Goal: Information Seeking & Learning: Compare options

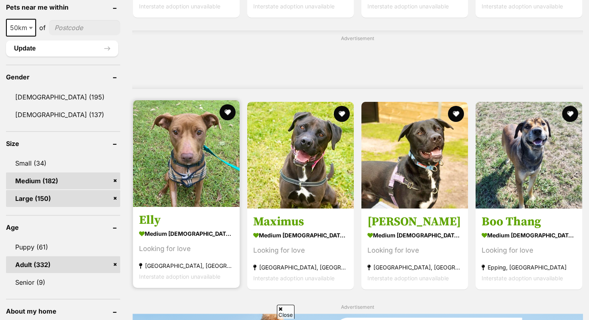
scroll to position [646, 0]
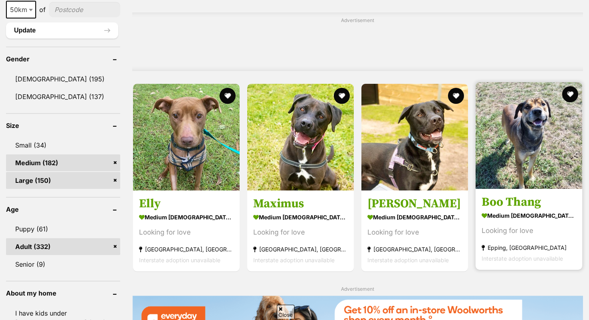
click at [525, 189] on img at bounding box center [529, 135] width 107 height 107
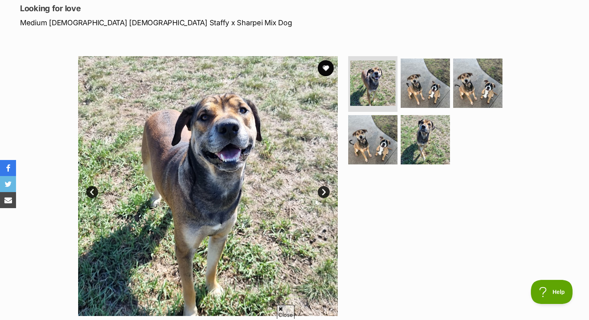
scroll to position [100, 0]
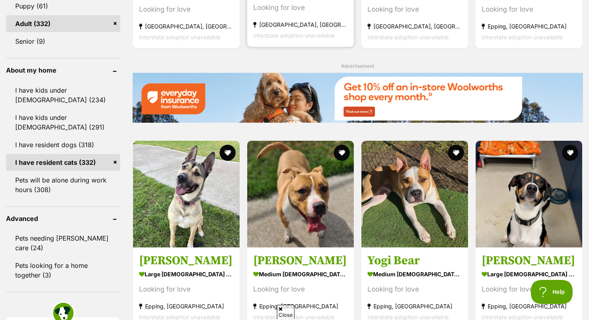
scroll to position [895, 0]
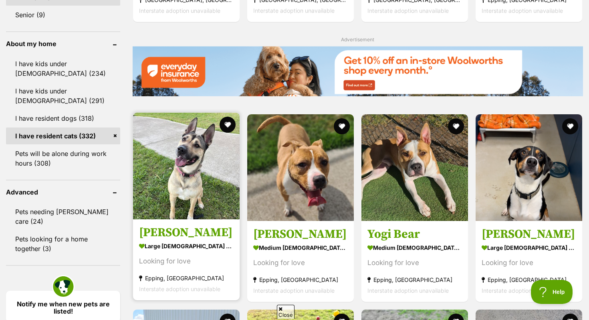
click at [206, 205] on img at bounding box center [186, 166] width 107 height 107
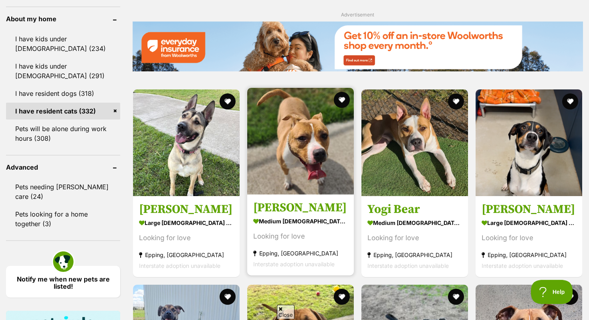
scroll to position [933, 0]
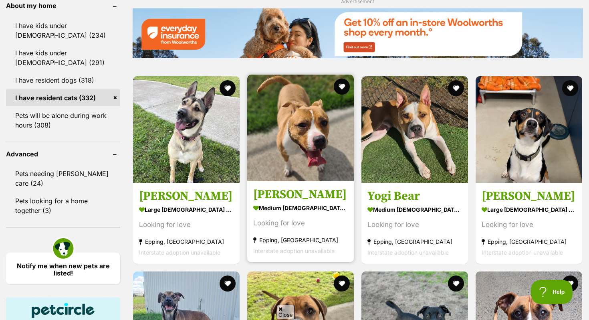
click at [316, 215] on section "medium female Dog Looking for love Epping, VIC Interstate adoption unavailable" at bounding box center [300, 229] width 95 height 54
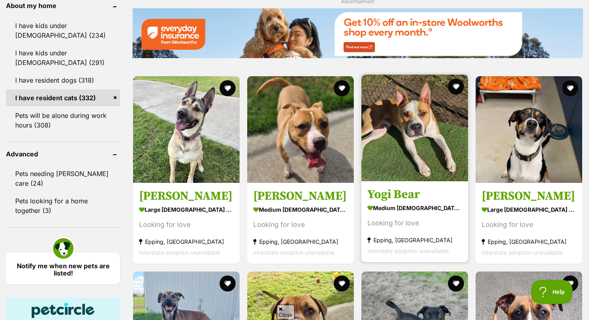
click at [407, 131] on img at bounding box center [415, 128] width 107 height 107
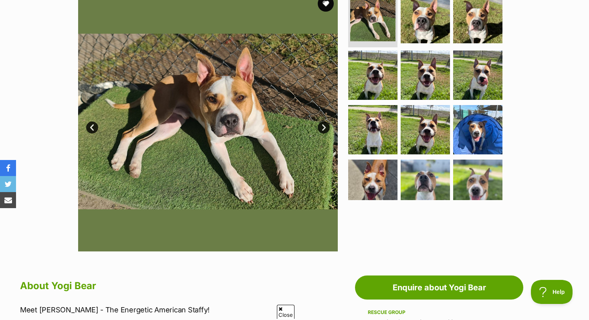
scroll to position [169, 0]
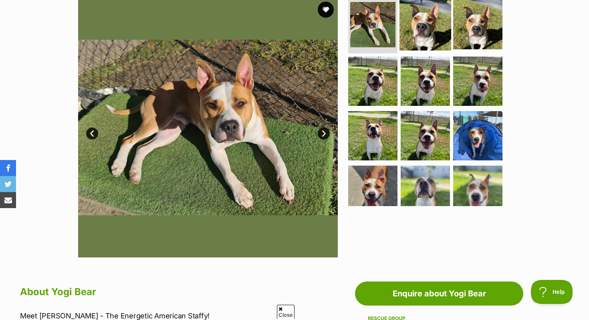
click at [423, 27] on img at bounding box center [426, 24] width 52 height 52
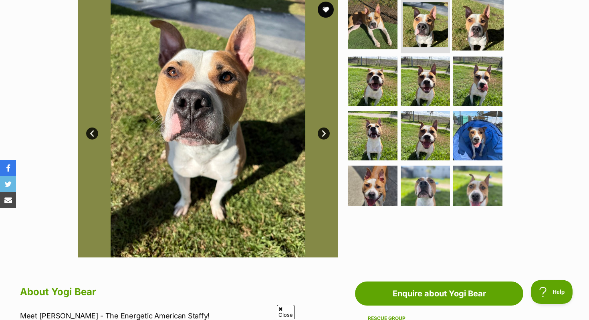
click at [475, 39] on img at bounding box center [478, 24] width 52 height 52
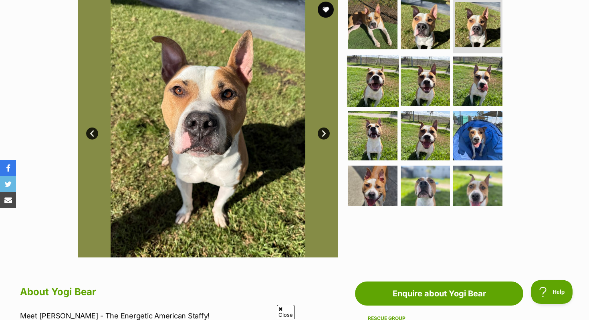
click at [371, 94] on img at bounding box center [373, 81] width 52 height 52
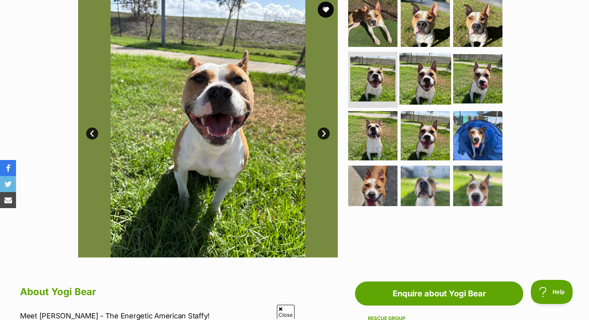
click at [402, 93] on img at bounding box center [426, 79] width 52 height 52
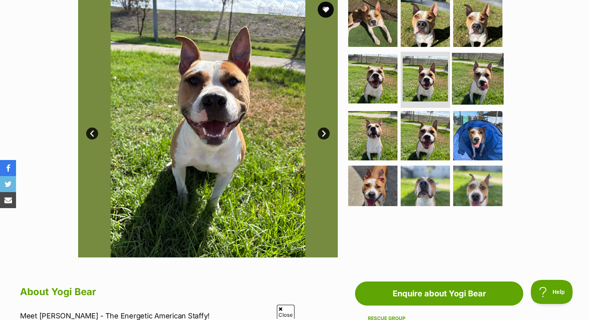
click at [479, 78] on img at bounding box center [478, 79] width 52 height 52
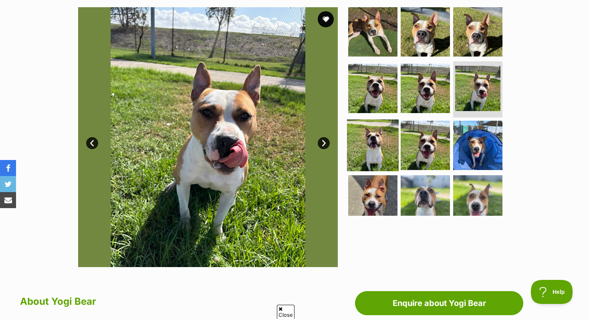
scroll to position [161, 0]
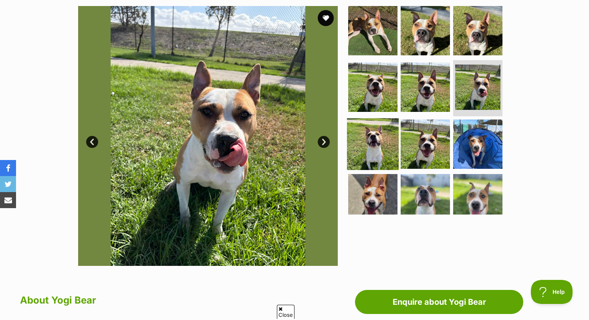
click at [360, 143] on img at bounding box center [373, 144] width 52 height 52
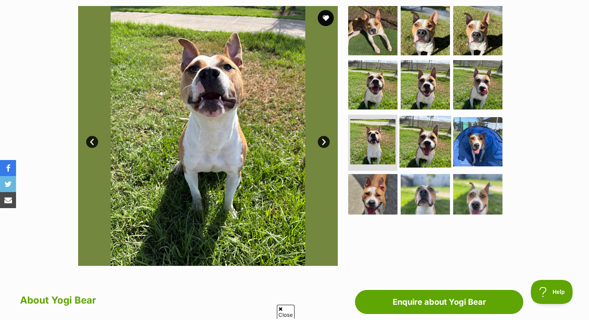
click at [444, 138] on img at bounding box center [426, 142] width 52 height 52
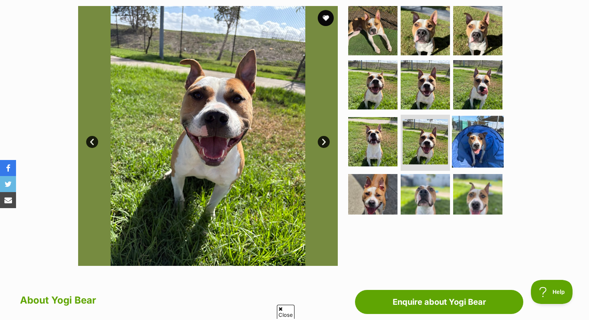
click at [477, 138] on img at bounding box center [478, 142] width 52 height 52
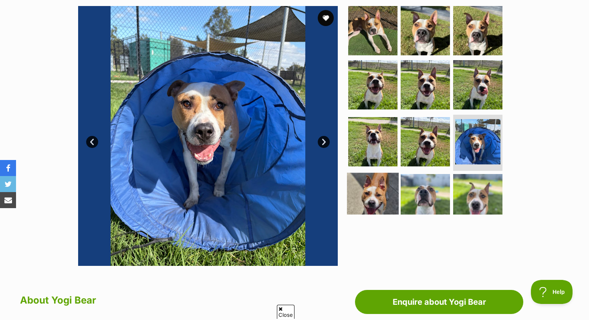
click at [373, 199] on img at bounding box center [373, 199] width 52 height 52
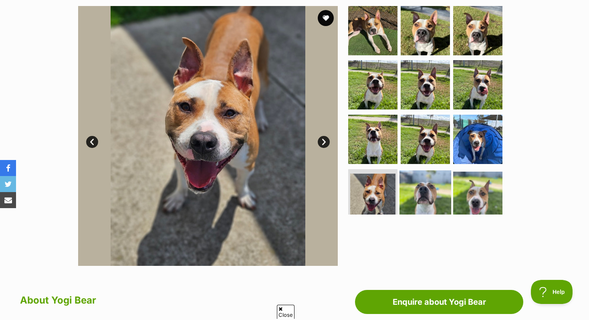
click at [444, 177] on img at bounding box center [426, 196] width 52 height 52
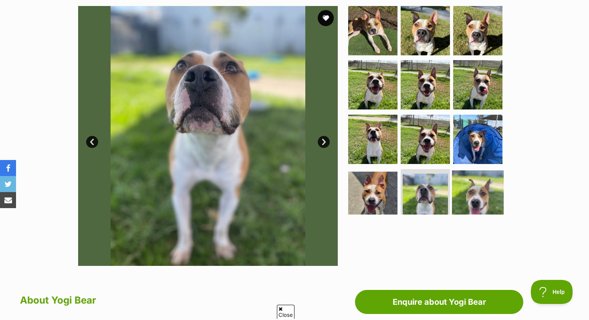
click at [470, 180] on img at bounding box center [478, 196] width 52 height 52
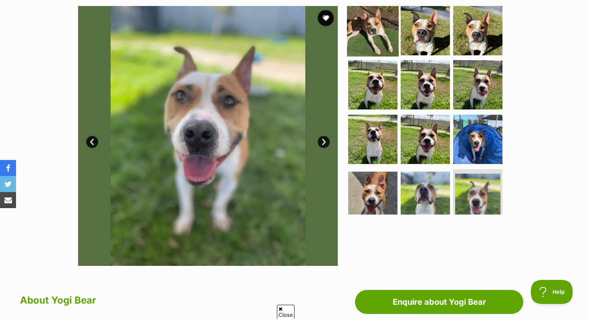
click at [357, 35] on img at bounding box center [373, 30] width 52 height 52
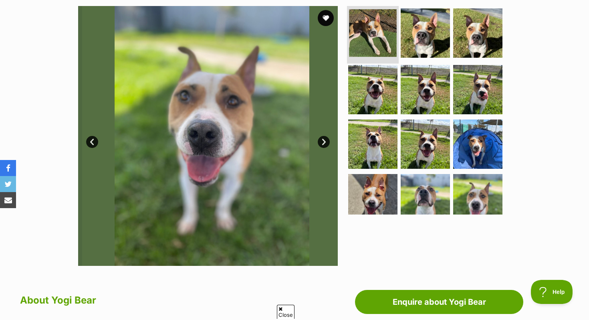
click at [357, 35] on img at bounding box center [373, 33] width 48 height 48
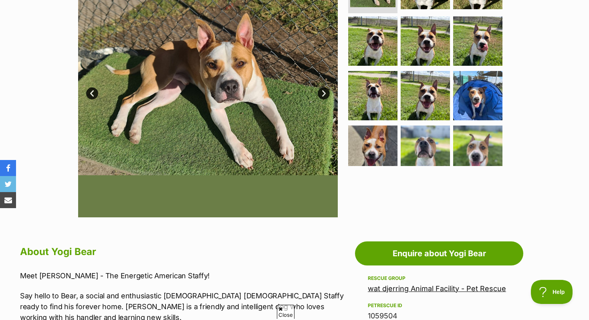
scroll to position [168, 0]
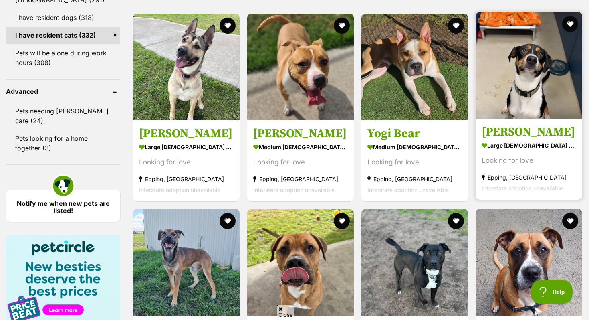
click at [504, 144] on strong "large male Dog" at bounding box center [529, 146] width 95 height 12
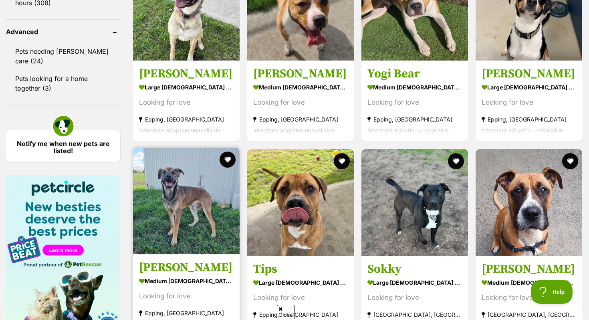
scroll to position [1096, 0]
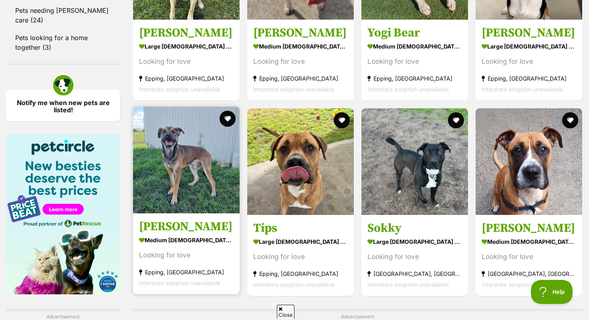
click at [191, 221] on link "Glen Coco medium male Dog Looking for love Epping, VIC Interstate adoption unav…" at bounding box center [186, 253] width 107 height 81
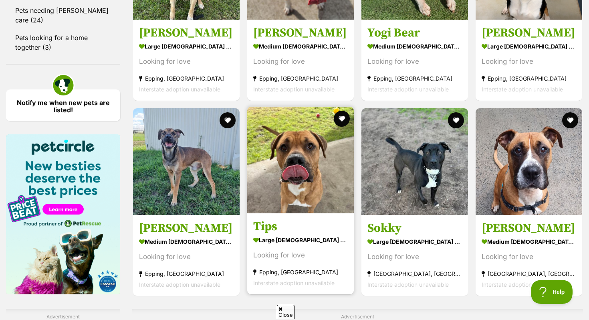
click at [307, 196] on img at bounding box center [300, 160] width 107 height 107
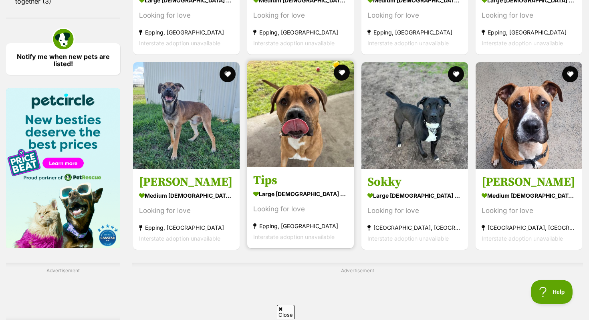
scroll to position [1143, 0]
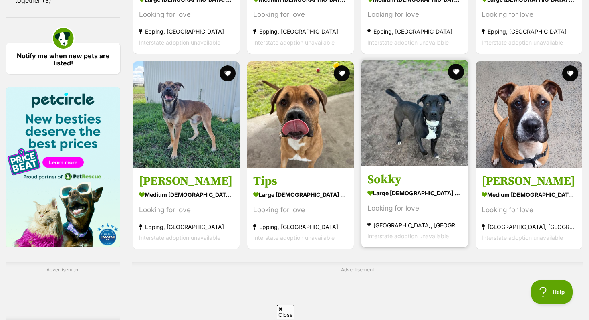
click at [418, 174] on link "Sokky large female Dog Looking for love North Melbourne, VIC Interstate adoptio…" at bounding box center [415, 206] width 107 height 81
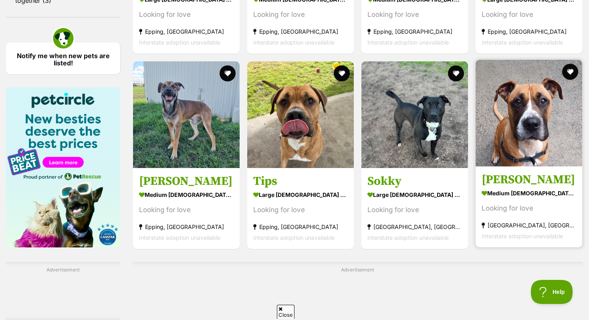
scroll to position [0, 0]
click at [549, 150] on img at bounding box center [529, 113] width 107 height 107
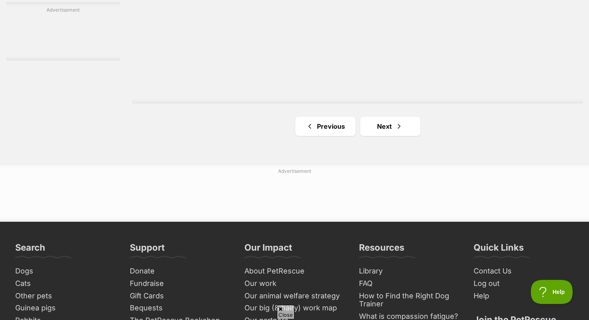
scroll to position [1404, 0]
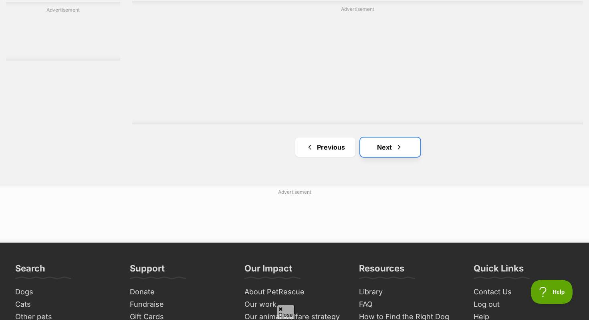
click at [389, 154] on link "Next" at bounding box center [391, 147] width 60 height 19
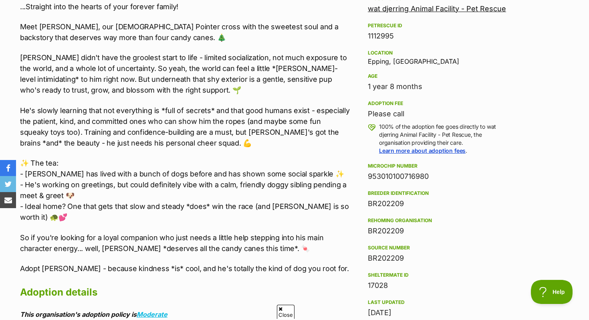
scroll to position [491, 0]
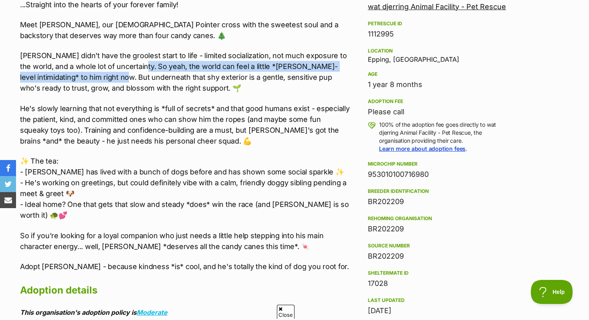
drag, startPoint x: 145, startPoint y: 66, endPoint x: 124, endPoint y: 75, distance: 23.0
click at [124, 75] on p "Glen Coco didn't have the groolest start to life - limited socialization, not m…" at bounding box center [185, 71] width 331 height 43
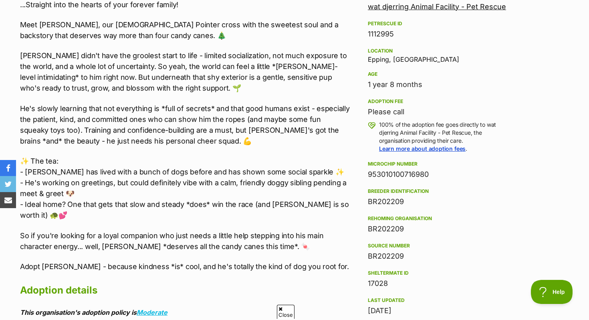
click at [157, 111] on p "He's slowly learning that not everything is *full of secrets* and that good hum…" at bounding box center [185, 124] width 331 height 43
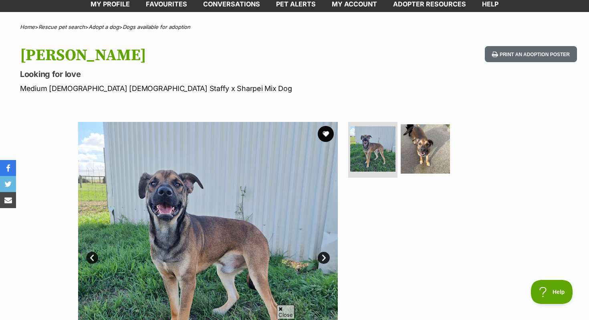
scroll to position [32, 0]
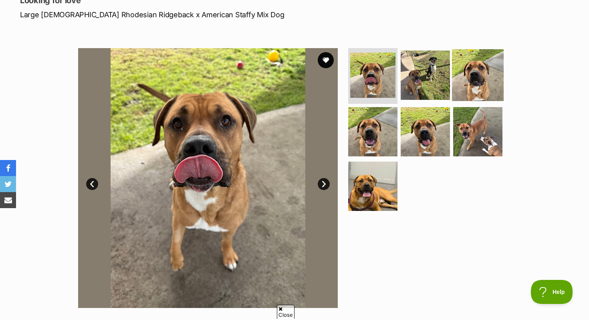
click at [466, 83] on img at bounding box center [478, 75] width 52 height 52
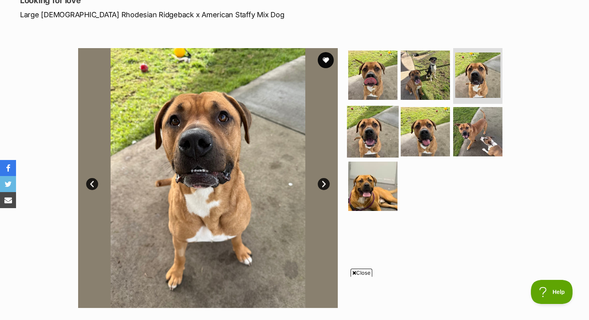
click at [389, 126] on img at bounding box center [373, 132] width 52 height 52
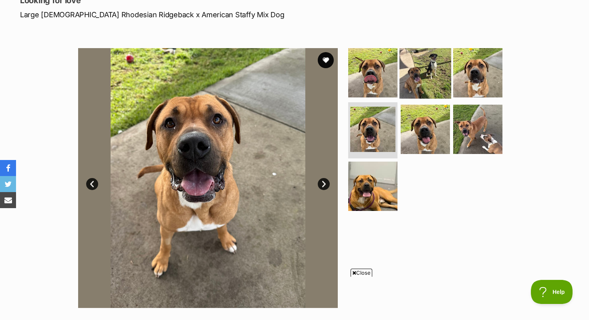
click at [427, 89] on img at bounding box center [426, 73] width 52 height 52
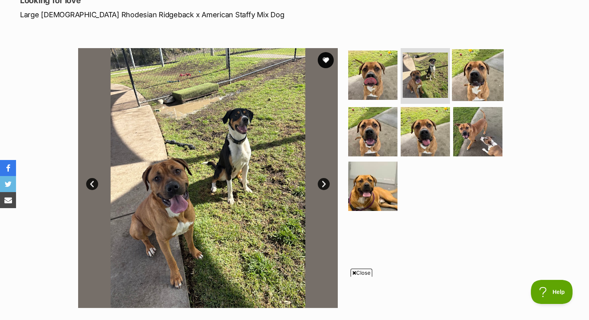
click at [472, 81] on img at bounding box center [478, 75] width 52 height 52
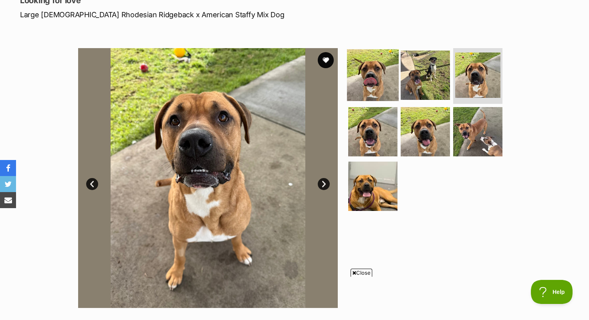
click at [366, 93] on img at bounding box center [373, 75] width 52 height 52
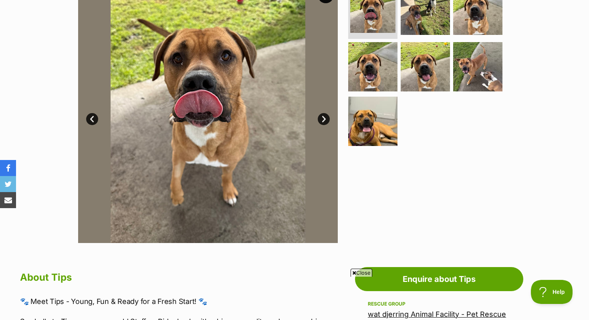
scroll to position [125, 0]
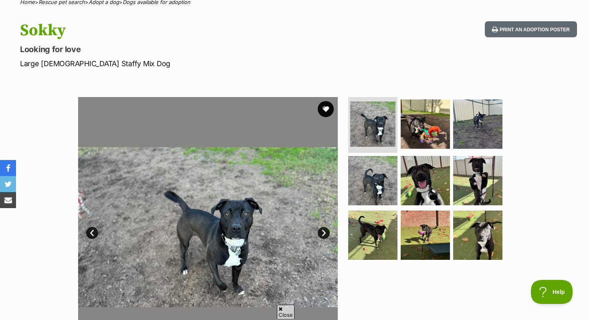
scroll to position [39, 0]
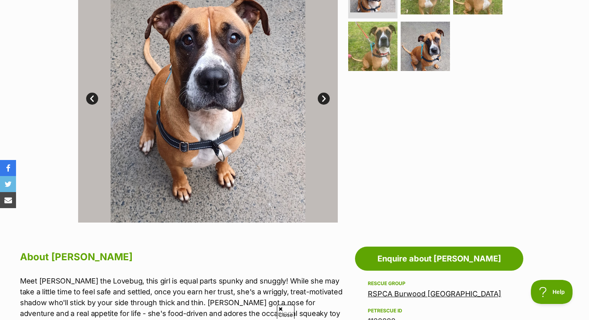
scroll to position [91, 0]
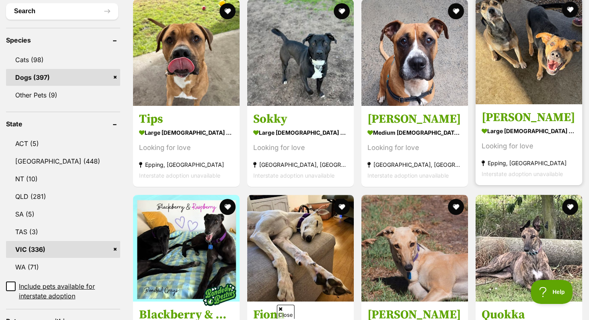
click at [498, 103] on img at bounding box center [529, 51] width 107 height 107
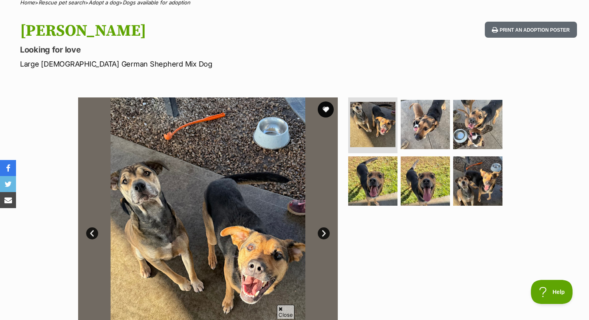
scroll to position [64, 0]
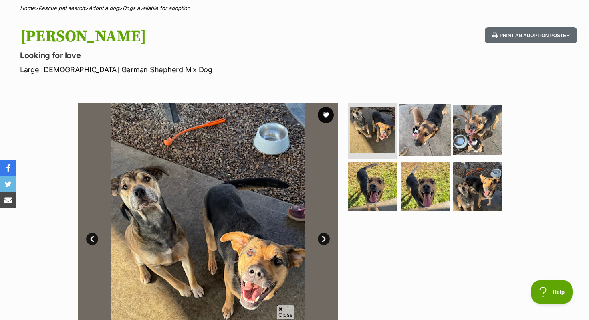
click at [433, 130] on img at bounding box center [426, 130] width 52 height 52
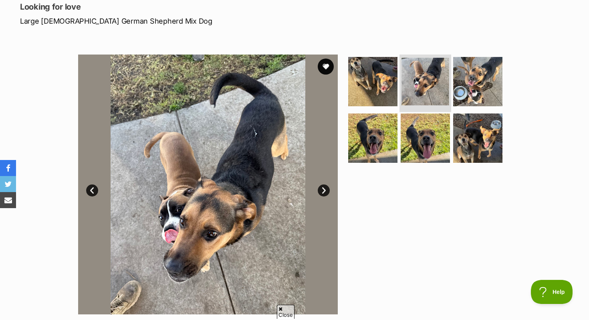
scroll to position [113, 0]
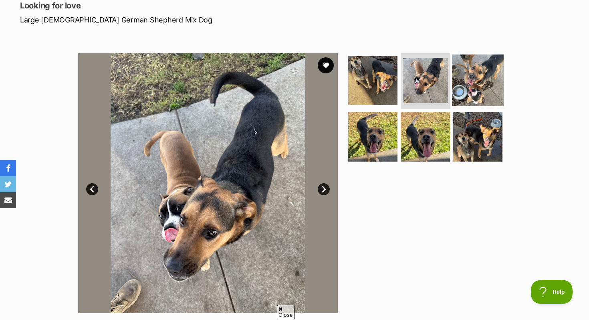
click at [466, 100] on img at bounding box center [478, 80] width 52 height 52
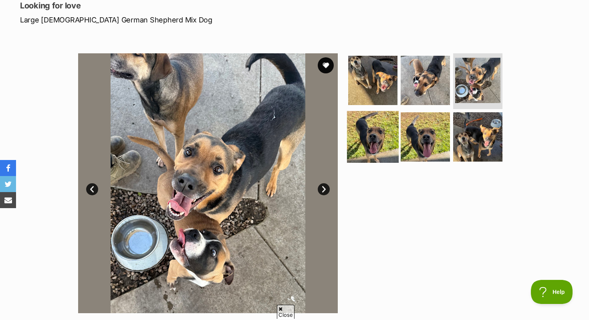
click at [369, 143] on img at bounding box center [373, 137] width 52 height 52
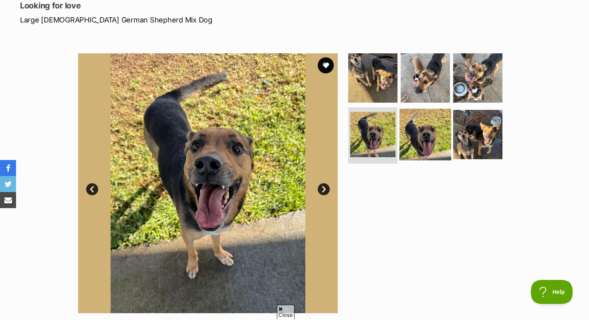
click at [433, 142] on img at bounding box center [426, 135] width 52 height 52
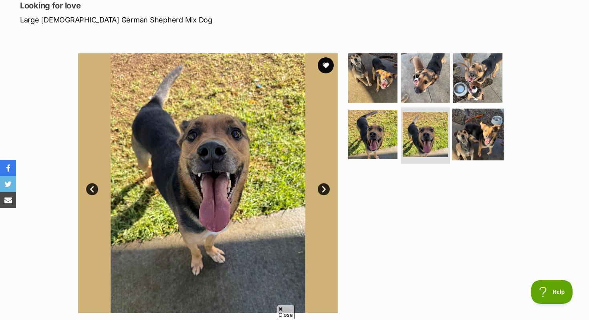
click at [487, 130] on img at bounding box center [478, 135] width 52 height 52
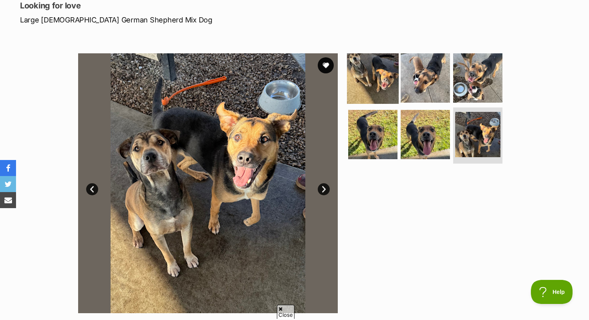
click at [376, 76] on img at bounding box center [373, 78] width 52 height 52
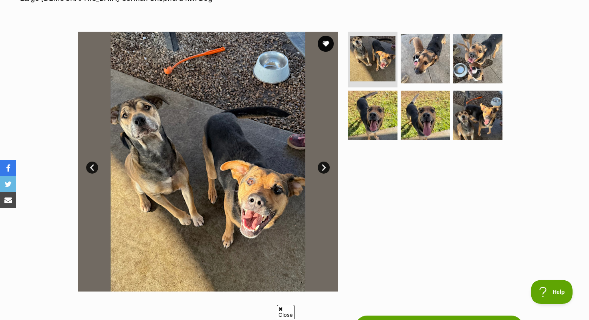
scroll to position [0, 0]
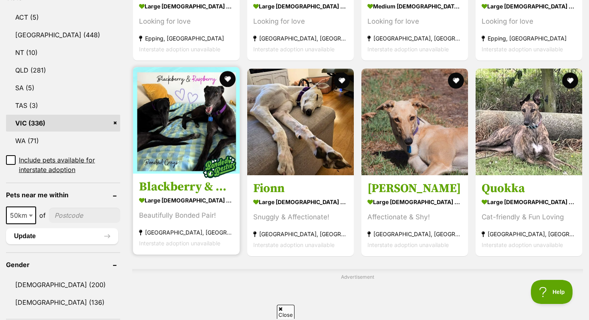
click at [205, 198] on strong "large [DEMOGRAPHIC_DATA] Dog" at bounding box center [186, 200] width 95 height 12
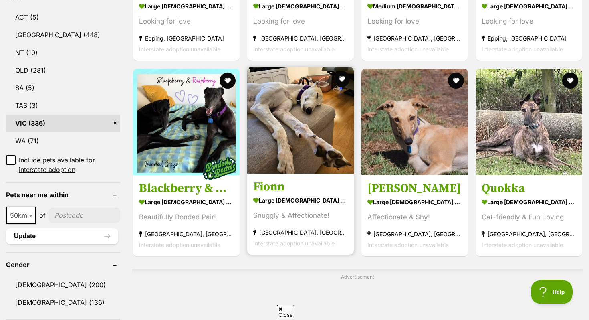
click at [320, 188] on h3 "Fionn" at bounding box center [300, 186] width 95 height 15
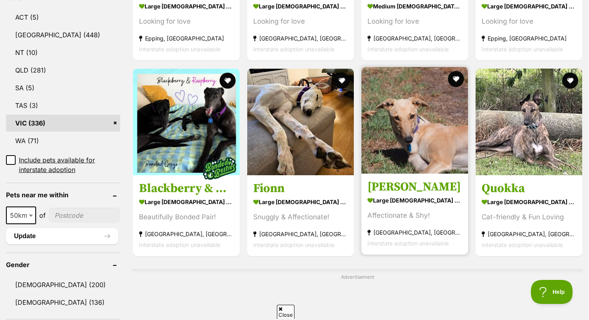
click at [438, 163] on img at bounding box center [415, 120] width 107 height 107
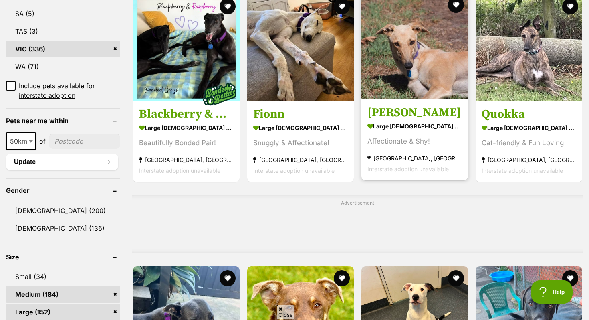
scroll to position [518, 0]
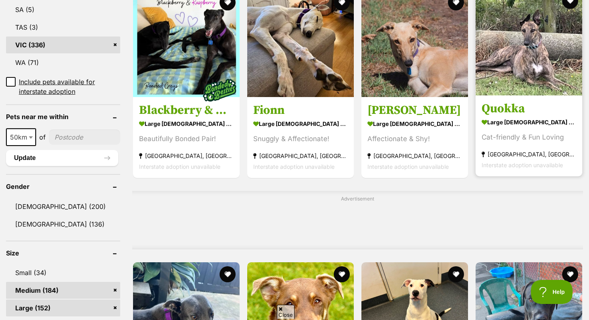
click at [507, 94] on img at bounding box center [529, 42] width 107 height 107
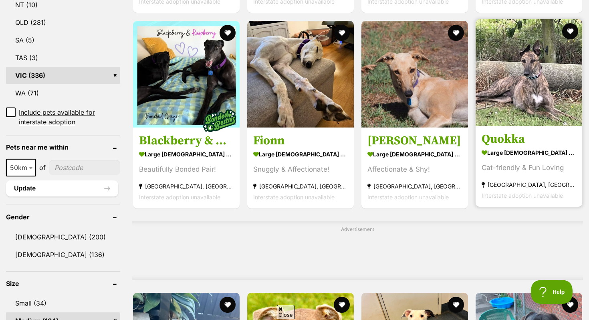
scroll to position [0, 0]
click at [573, 28] on button "favourite" at bounding box center [571, 31] width 18 height 18
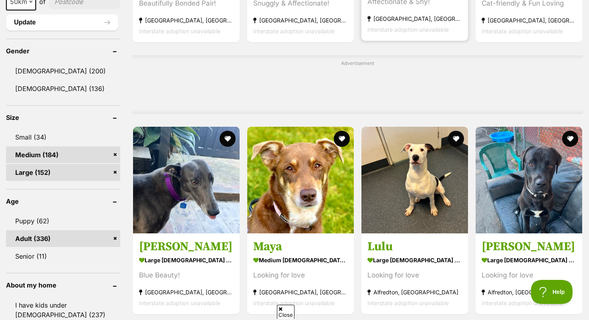
scroll to position [661, 0]
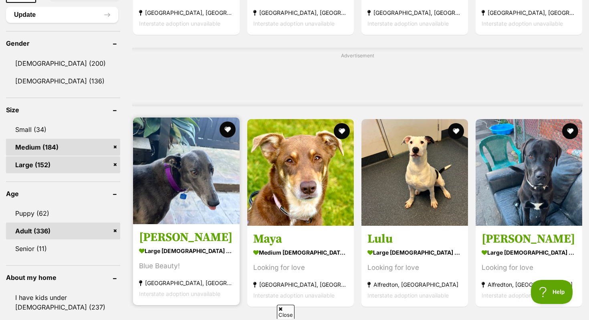
click at [176, 198] on img at bounding box center [186, 170] width 107 height 107
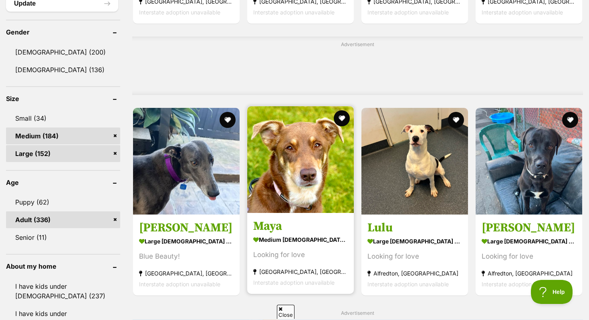
scroll to position [681, 0]
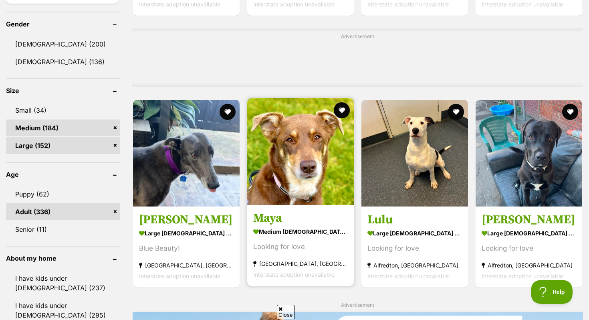
click at [306, 211] on link "Maya medium female Dog Looking for love Pearcedale, VIC Interstate adoption una…" at bounding box center [300, 245] width 107 height 81
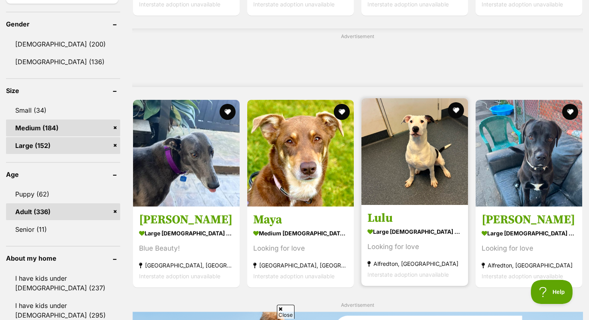
click at [431, 224] on h3 "Lulu" at bounding box center [415, 218] width 95 height 15
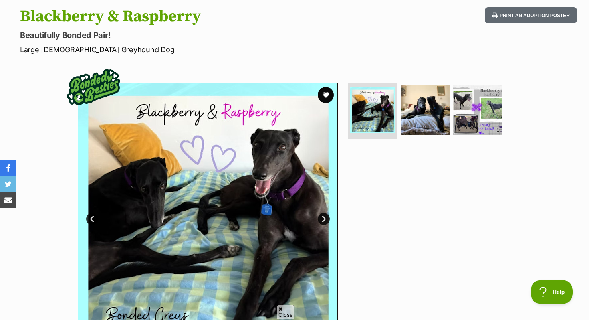
scroll to position [85, 0]
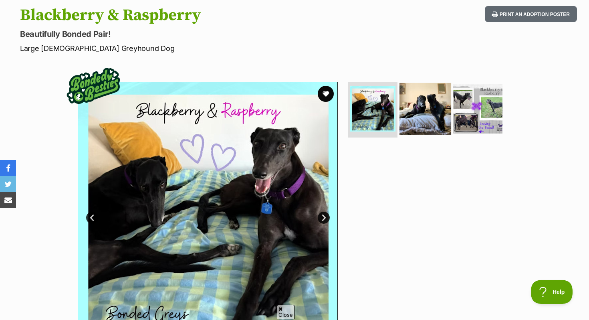
click at [404, 112] on img at bounding box center [426, 109] width 52 height 52
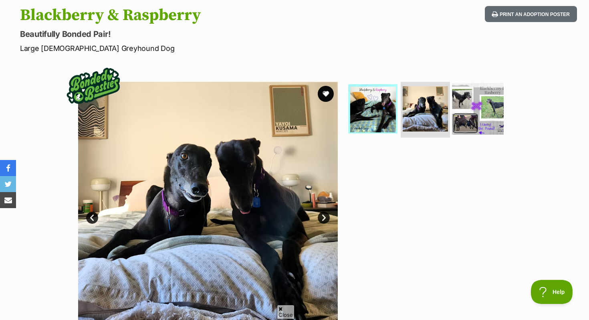
click at [478, 108] on img at bounding box center [478, 109] width 52 height 52
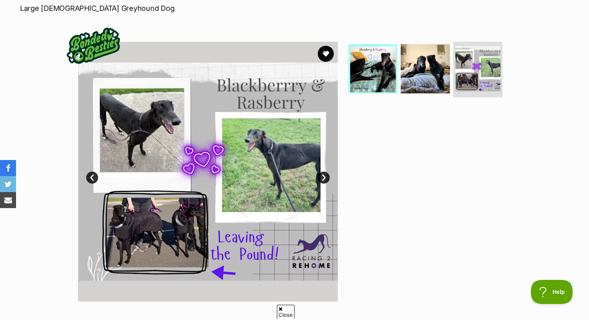
scroll to position [127, 0]
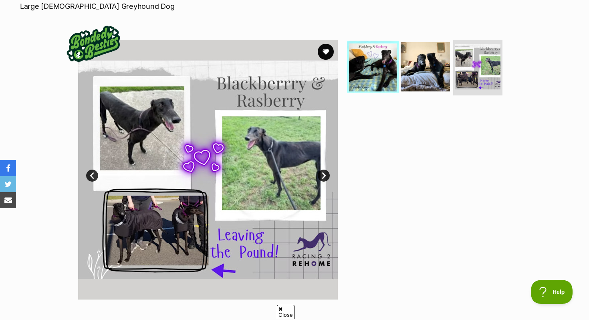
click at [383, 73] on img at bounding box center [373, 67] width 52 height 52
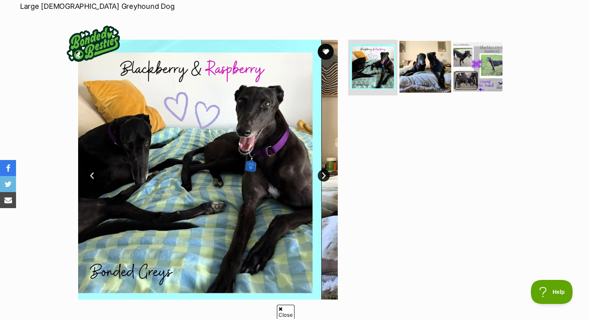
click at [427, 73] on img at bounding box center [426, 67] width 52 height 52
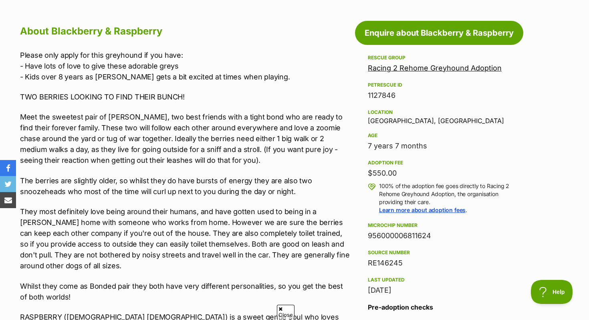
scroll to position [431, 0]
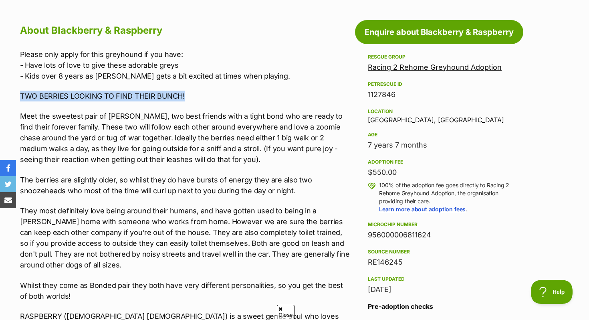
drag, startPoint x: 17, startPoint y: 95, endPoint x: 221, endPoint y: 99, distance: 203.3
click at [221, 99] on p "TWO BERRIES LOOKING TO FIND THEIR BUNCH!" at bounding box center [185, 96] width 331 height 11
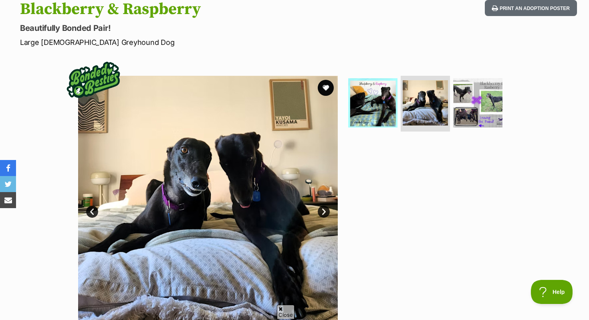
scroll to position [69, 0]
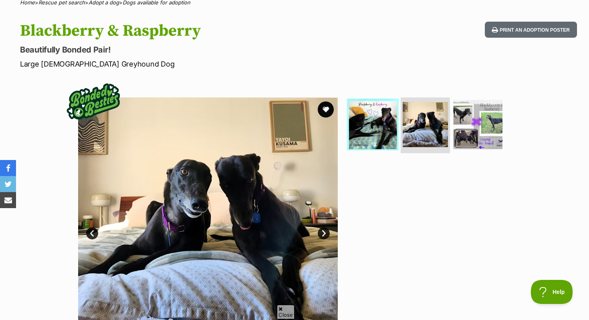
click at [372, 123] on img at bounding box center [373, 124] width 52 height 52
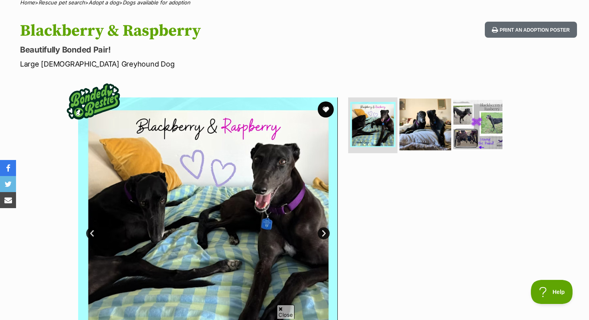
click at [413, 130] on img at bounding box center [426, 124] width 52 height 52
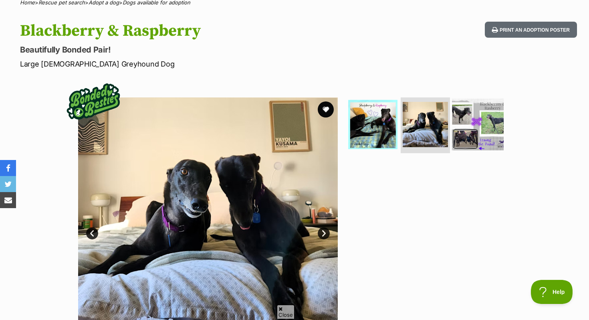
click at [489, 137] on img at bounding box center [478, 124] width 52 height 52
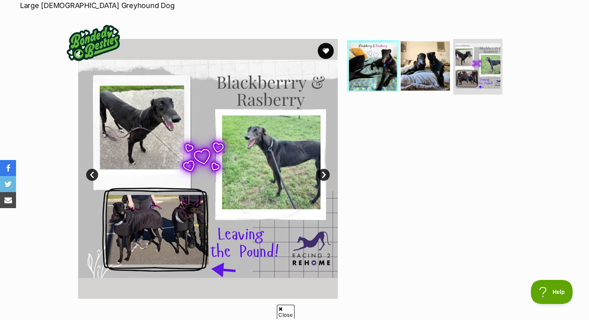
scroll to position [133, 0]
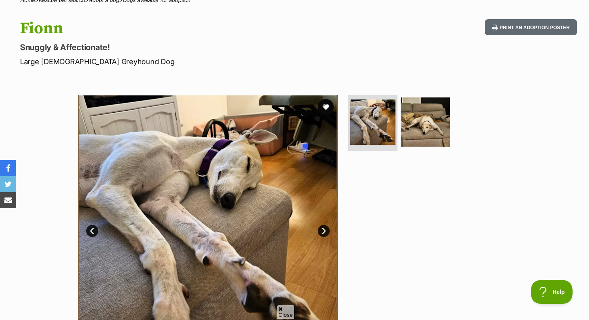
scroll to position [37, 0]
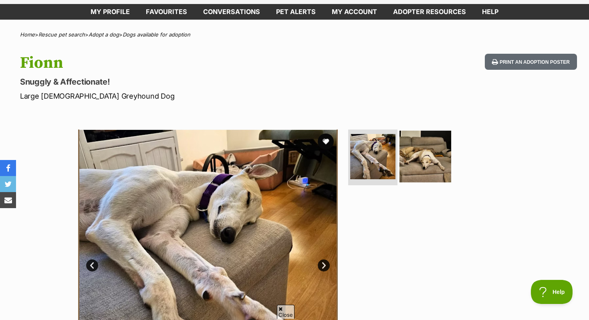
click at [408, 155] on img at bounding box center [426, 156] width 52 height 52
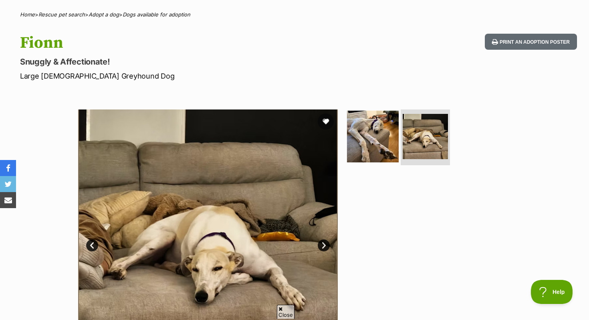
scroll to position [71, 0]
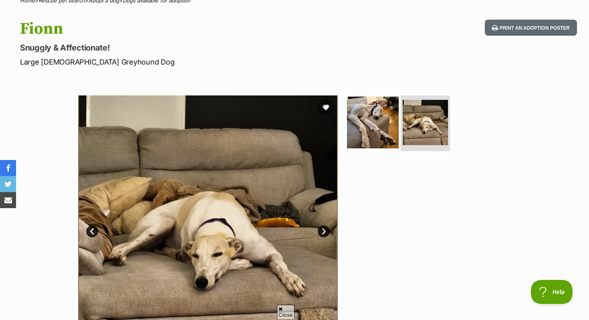
click at [396, 116] on img at bounding box center [373, 122] width 52 height 52
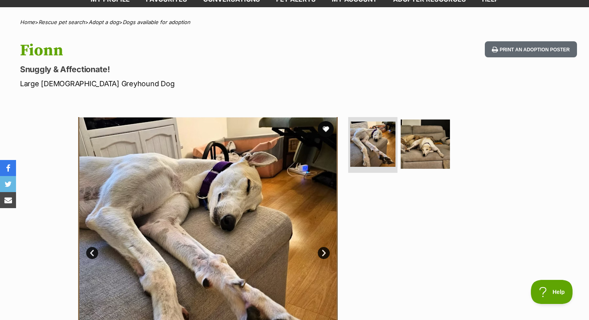
scroll to position [0, 0]
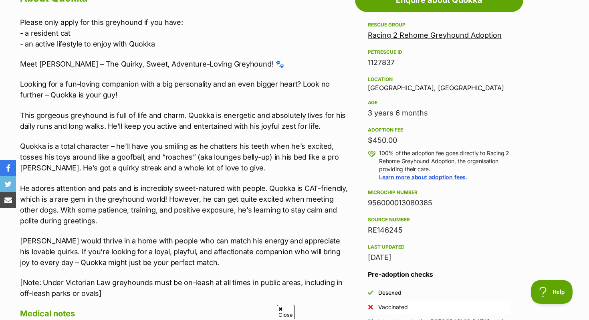
scroll to position [464, 0]
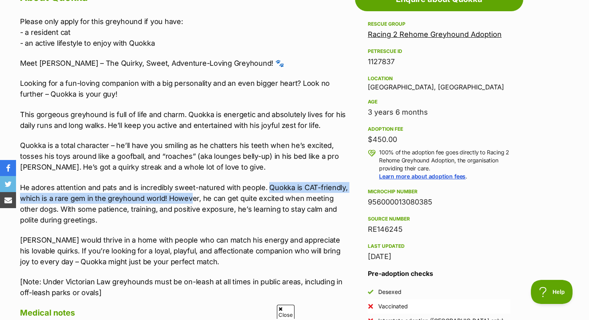
drag, startPoint x: 267, startPoint y: 185, endPoint x: 190, endPoint y: 195, distance: 77.6
click at [190, 195] on p "He adores attention and pats and is incredibly sweet-natured with people. Quokk…" at bounding box center [185, 203] width 331 height 43
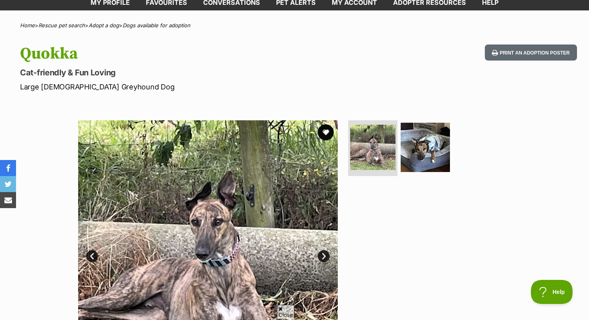
scroll to position [20, 0]
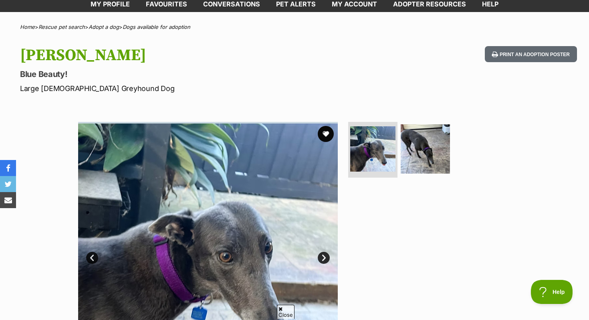
scroll to position [42, 0]
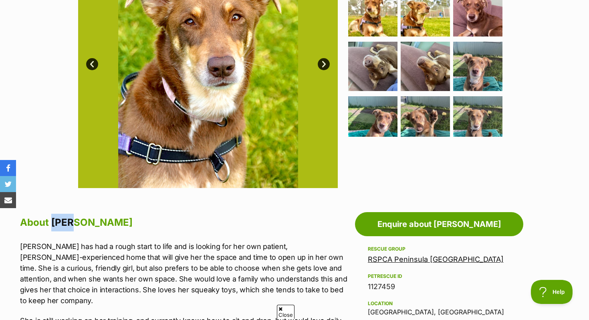
drag, startPoint x: 51, startPoint y: 223, endPoint x: 104, endPoint y: 227, distance: 53.5
click at [104, 227] on h2 "About [PERSON_NAME]" at bounding box center [185, 223] width 331 height 18
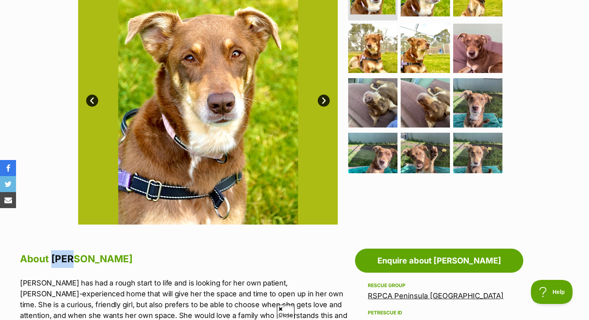
scroll to position [201, 0]
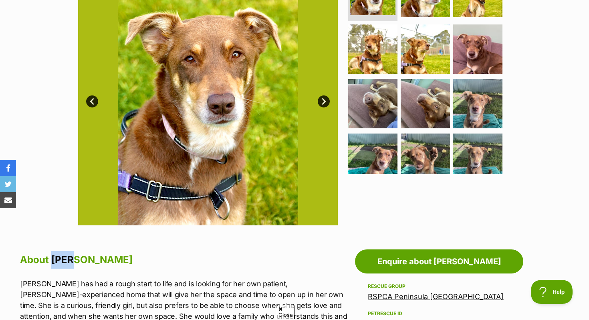
click at [180, 211] on img at bounding box center [208, 96] width 260 height 260
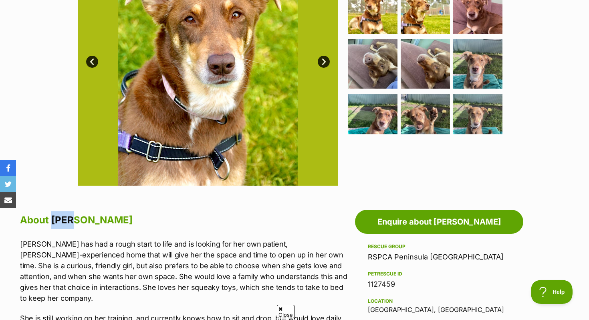
scroll to position [247, 0]
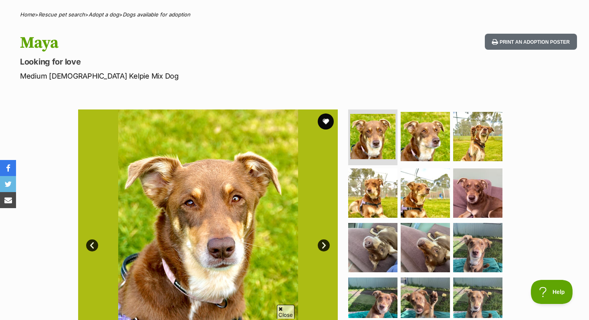
scroll to position [66, 0]
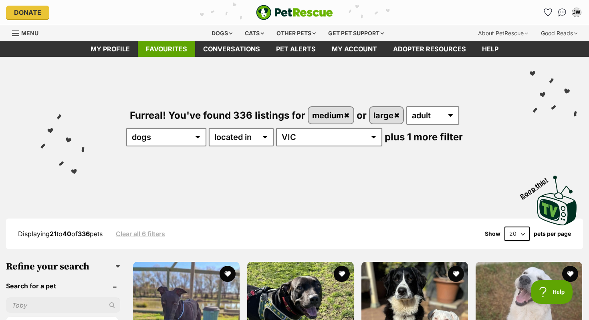
click at [150, 44] on link "Favourites" at bounding box center [166, 49] width 57 height 16
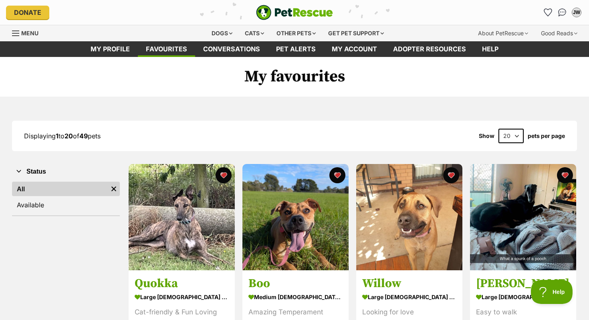
click at [520, 136] on select "20 40 60" at bounding box center [511, 136] width 25 height 14
select select "60"
click at [499, 129] on select "20 40 60" at bounding box center [511, 136] width 25 height 14
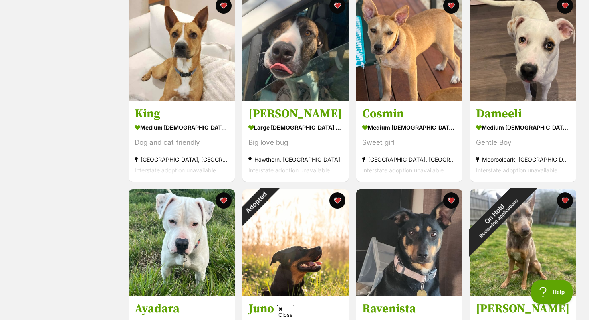
scroll to position [1338, 0]
